Goal: Communication & Community: Answer question/provide support

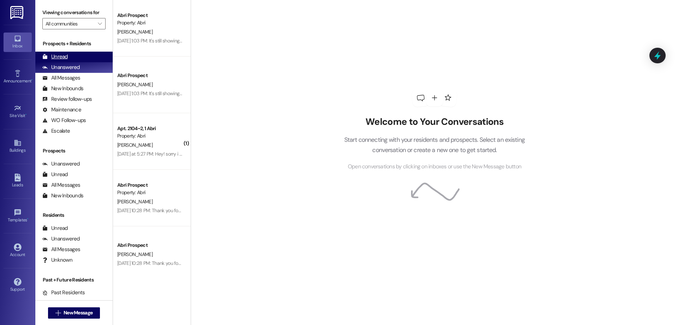
click at [77, 53] on div "Unread (0)" at bounding box center [73, 57] width 77 height 11
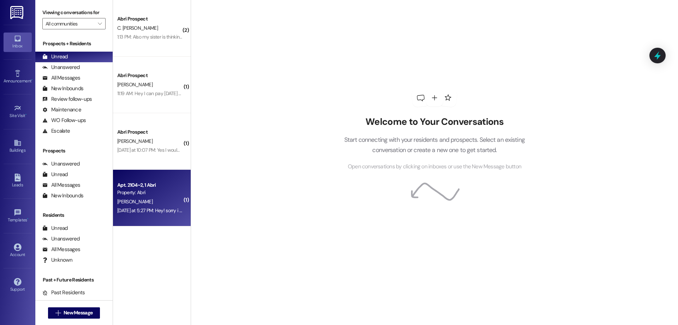
click at [134, 201] on span "E. Richardson" at bounding box center [134, 201] width 35 height 6
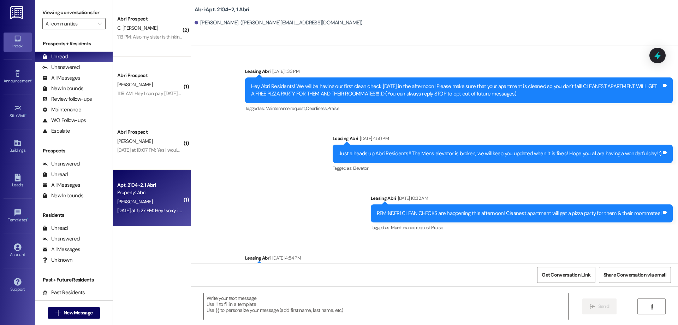
scroll to position [24900, 0]
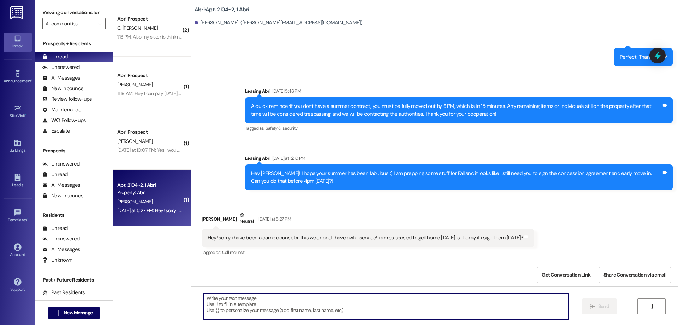
click at [336, 301] on textarea at bounding box center [386, 306] width 365 height 26
type textarea "You bet! Thanks Emma"
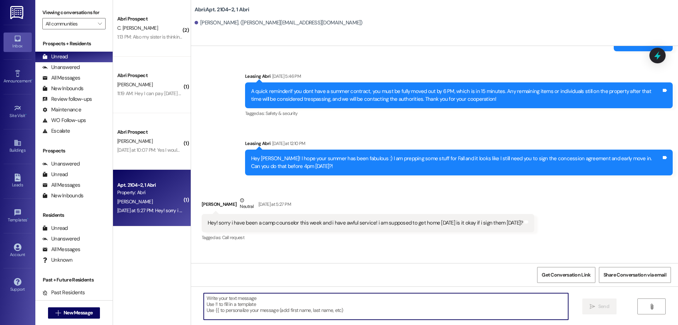
scroll to position [24949, 0]
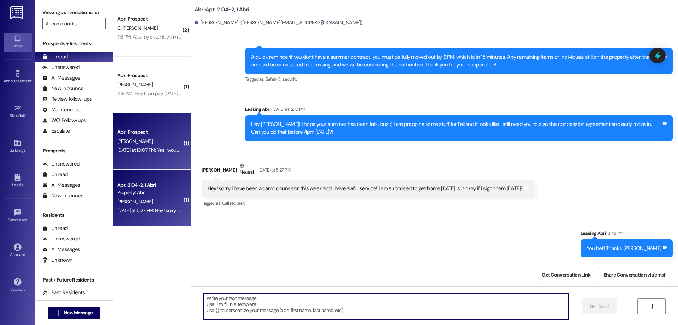
click at [166, 142] on div "R. Blaser" at bounding box center [150, 141] width 67 height 9
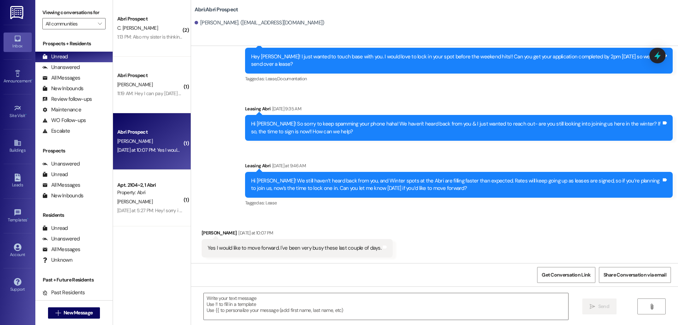
scroll to position [262, 0]
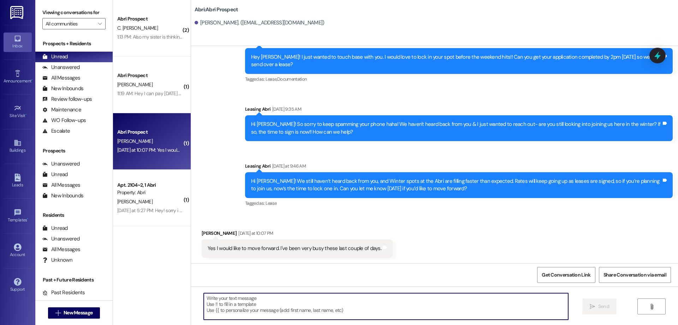
click at [342, 302] on textarea at bounding box center [386, 306] width 365 height 26
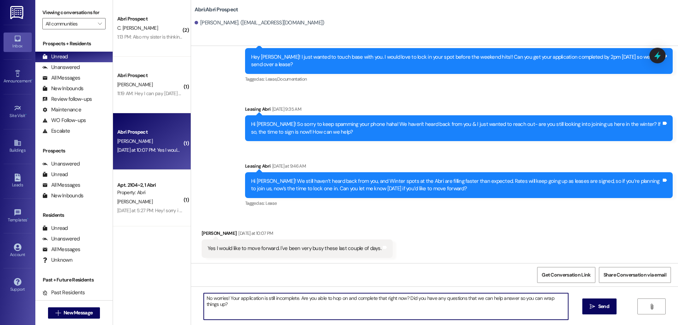
type textarea "No worries! Your application is still incomplete. Are you able to hop on and co…"
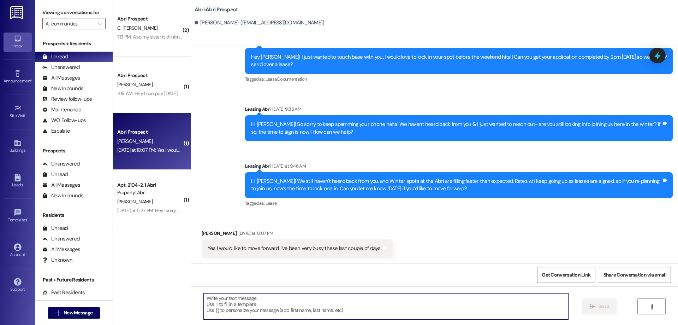
scroll to position [312, 0]
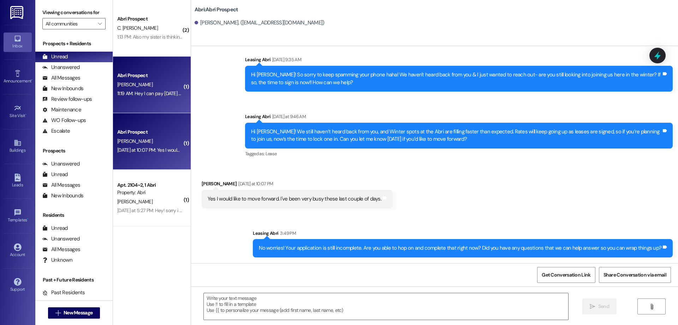
click at [145, 79] on div "Abri Prospect" at bounding box center [149, 75] width 65 height 7
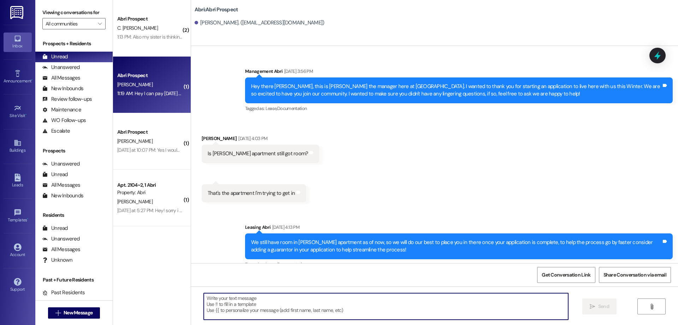
scroll to position [26335, 0]
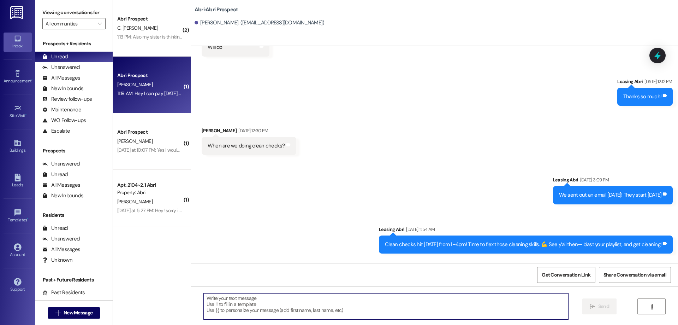
click at [297, 313] on textarea at bounding box center [386, 306] width 365 height 26
type textarea "Thank you tons! We appreciate you Carter"
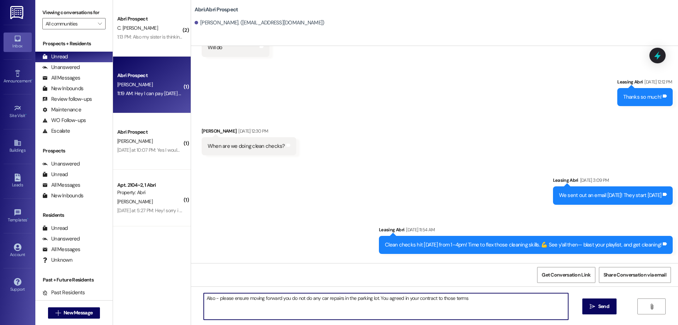
type textarea "Also - please ensure moving forward you do not do any car repairs in the parkin…"
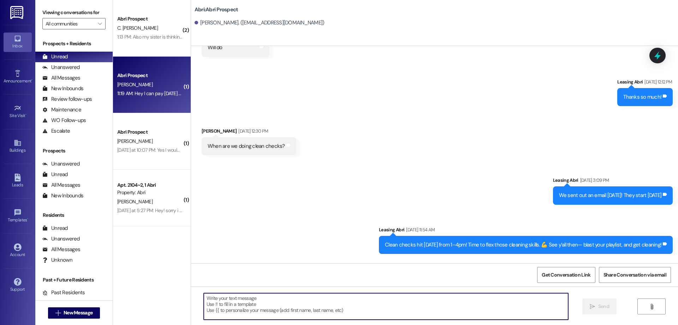
click at [366, 307] on textarea at bounding box center [386, 306] width 365 height 26
paste textarea "Also, please ensure that you do not perform any car repairs in the parking lot …"
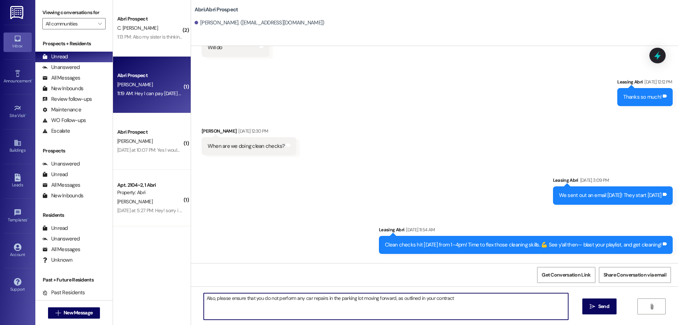
scroll to position [26384, 0]
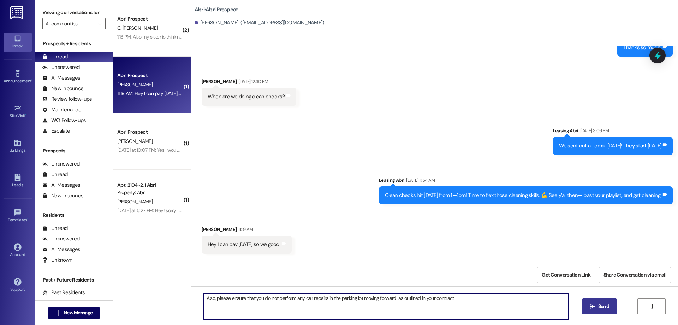
type textarea "Also, please ensure that you do not perform any car repairs in the parking lot …"
click at [601, 307] on span "Send" at bounding box center [603, 305] width 11 height 7
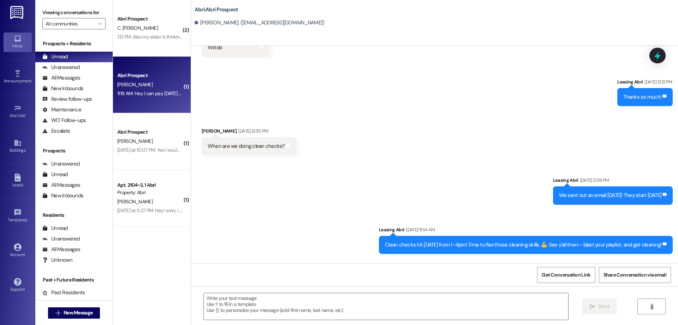
scroll to position [26433, 0]
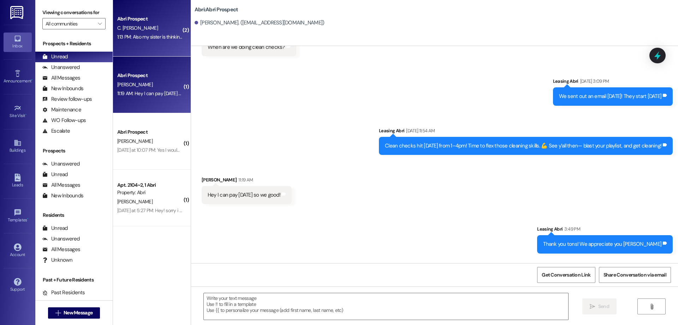
click at [163, 43] on div "Abri Prospect C. Nkemdirim Okere 1:13 PM: Also my sister is thinking of coming …" at bounding box center [152, 28] width 78 height 57
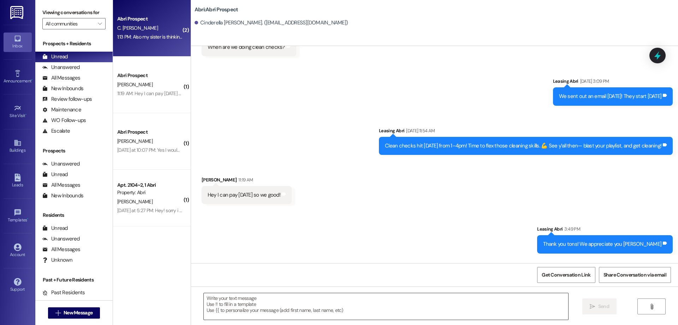
click at [287, 301] on textarea at bounding box center [386, 306] width 365 height 26
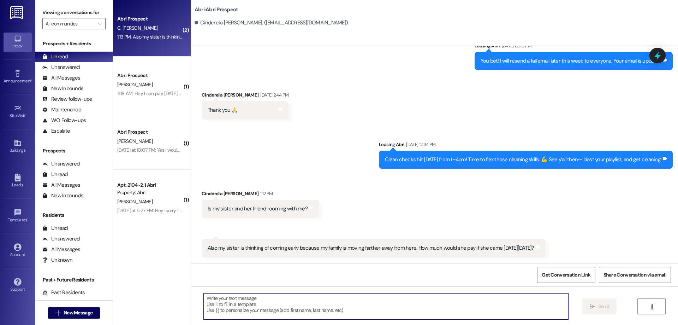
scroll to position [2749, 0]
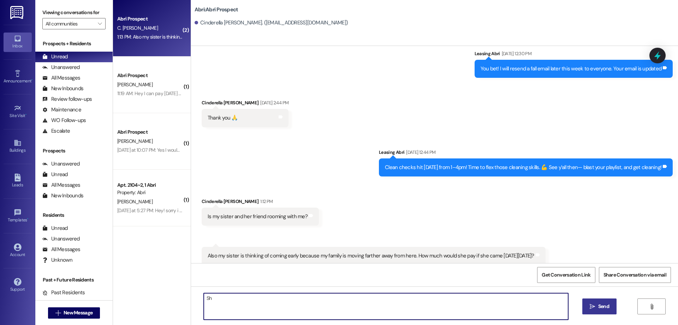
type textarea "S"
type textarea "Yes! All of you will be together :) And she can fill out an early move in reque…"
